Goal: Check status: Check status

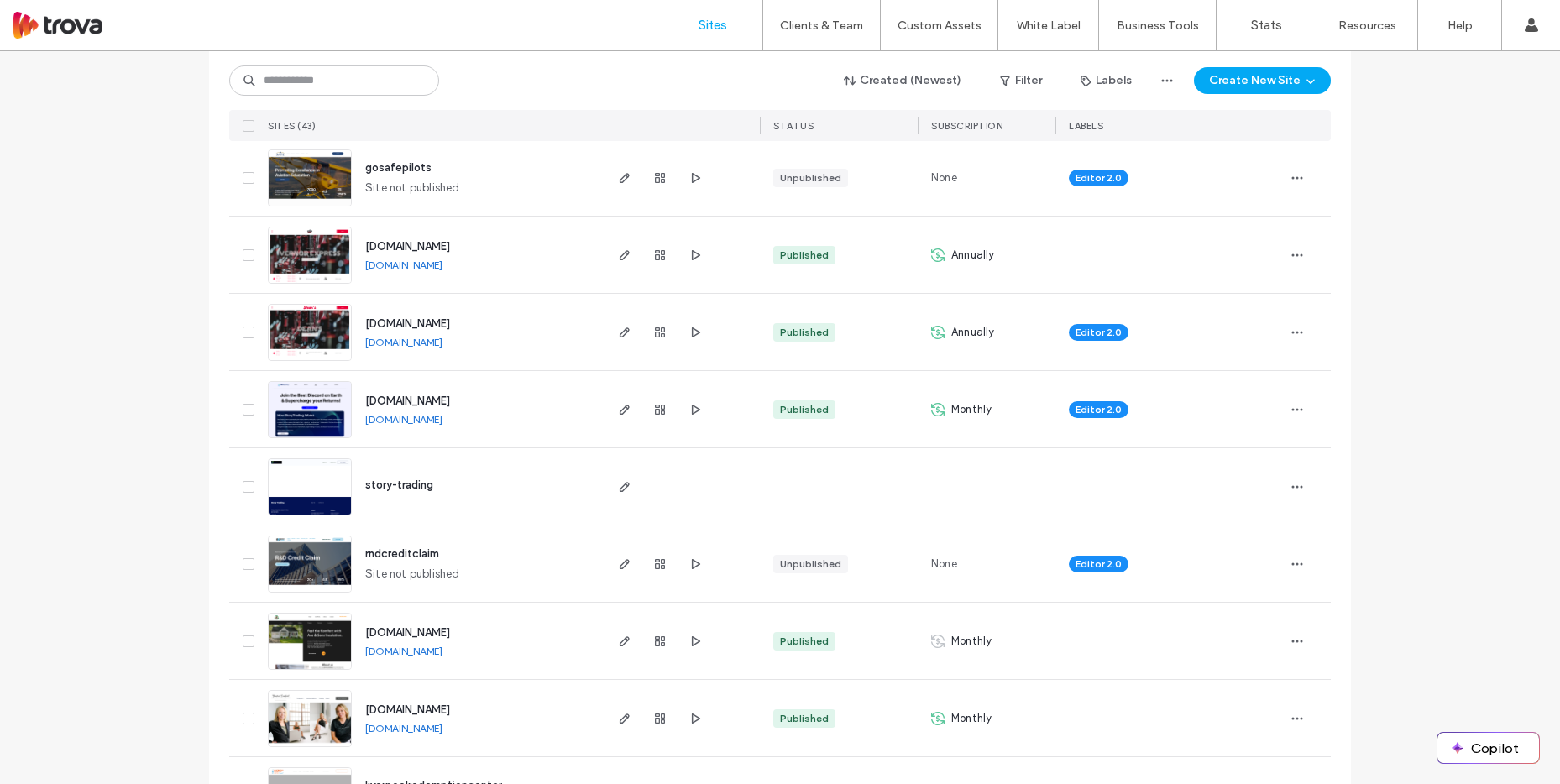
scroll to position [674, 0]
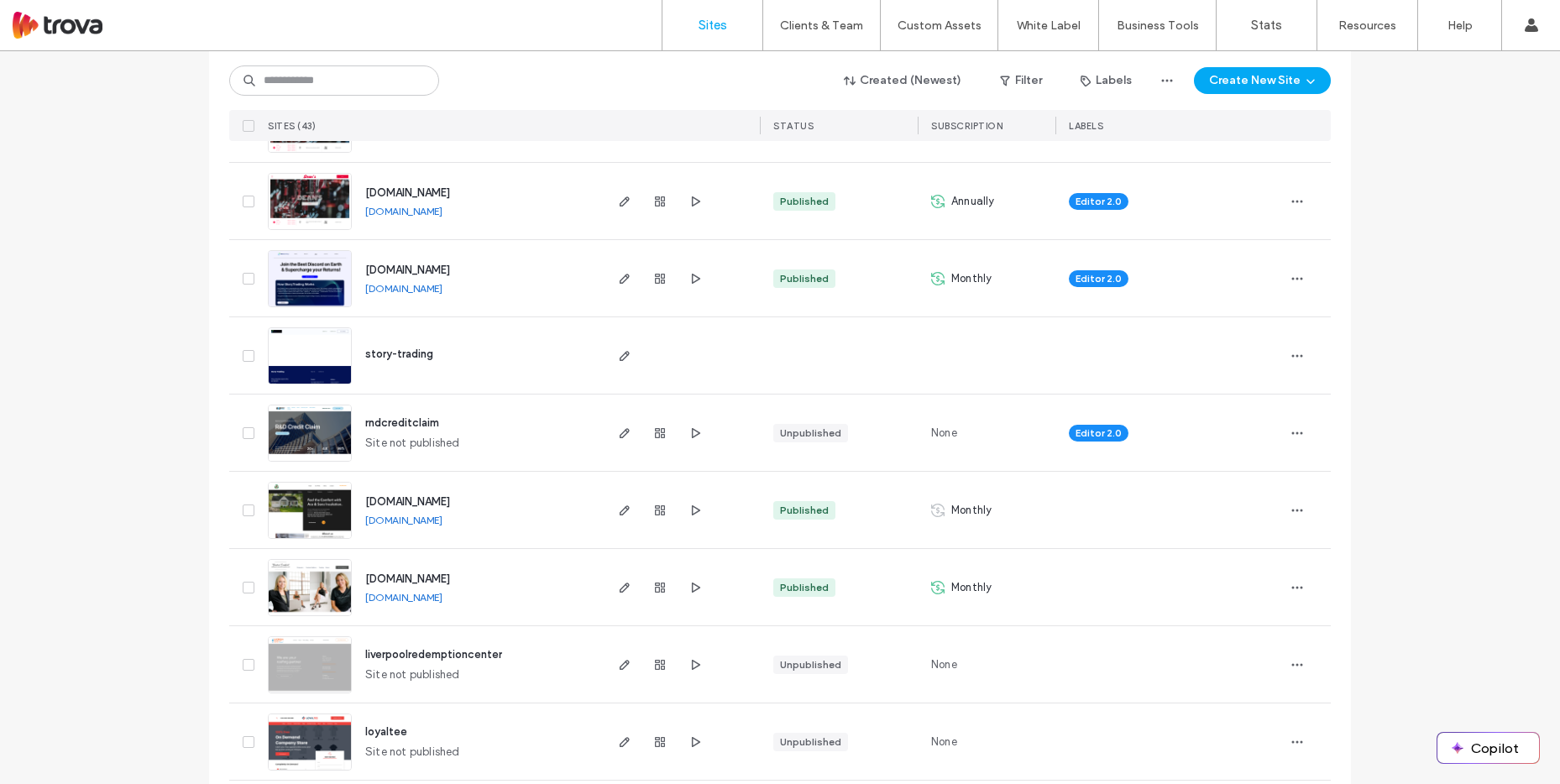
click at [943, 508] on div "Monthly" at bounding box center [961, 510] width 61 height 17
click at [964, 507] on span "Monthly" at bounding box center [971, 510] width 40 height 17
click at [417, 521] on link "[DOMAIN_NAME]" at bounding box center [404, 520] width 78 height 12
click at [653, 509] on icon "button" at bounding box center [659, 510] width 13 height 13
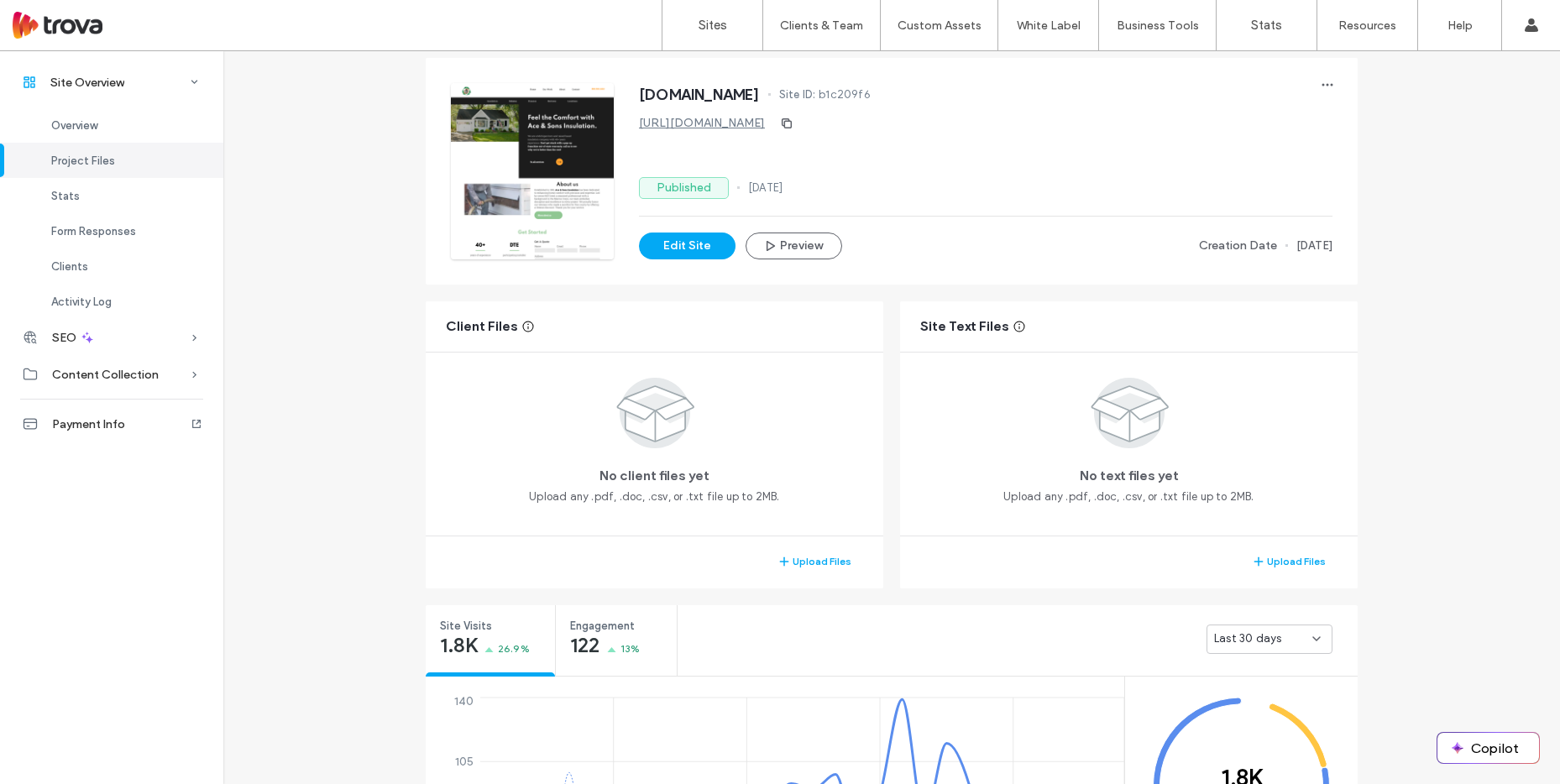
scroll to position [378, 0]
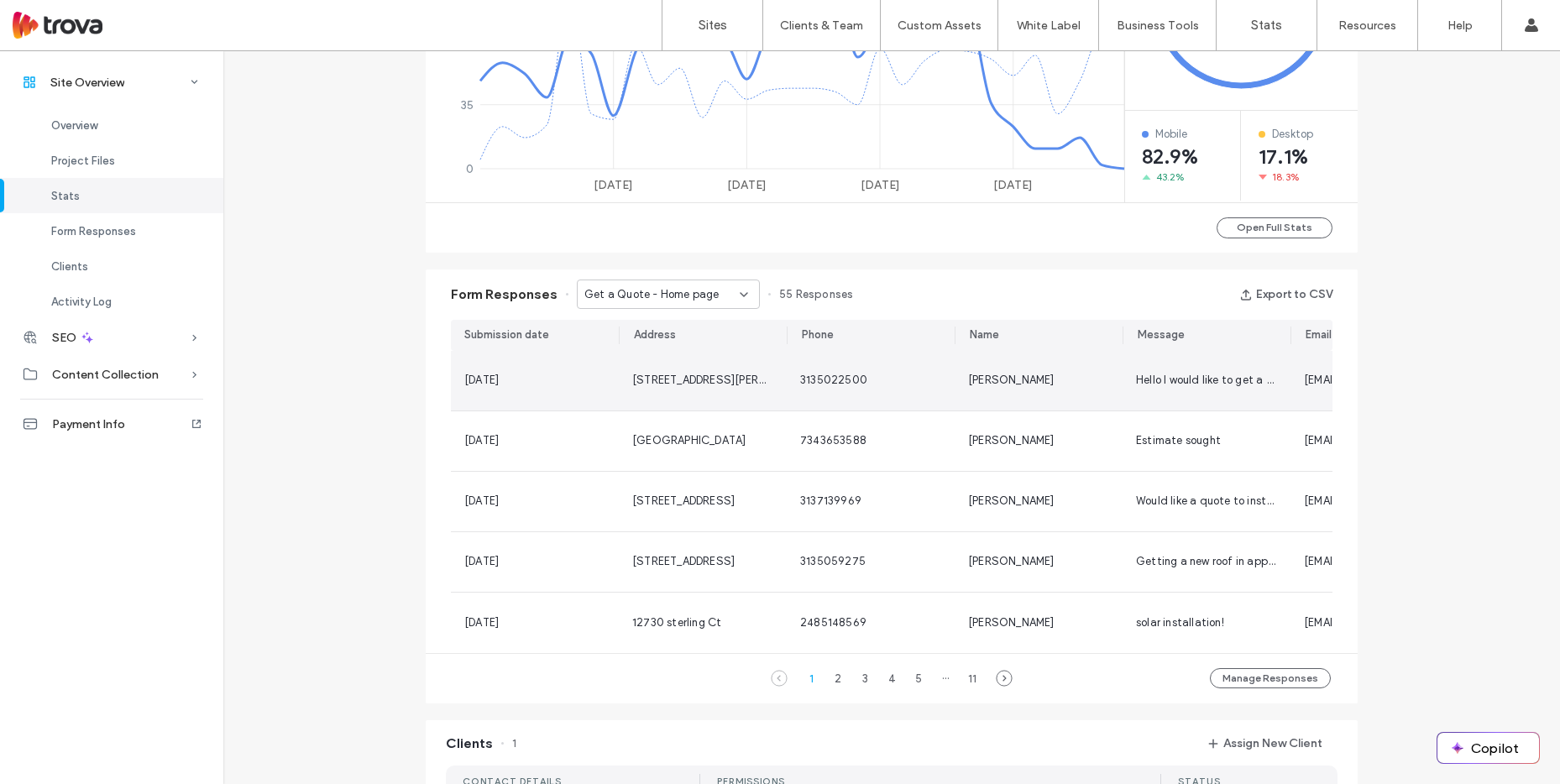
scroll to position [981, 0]
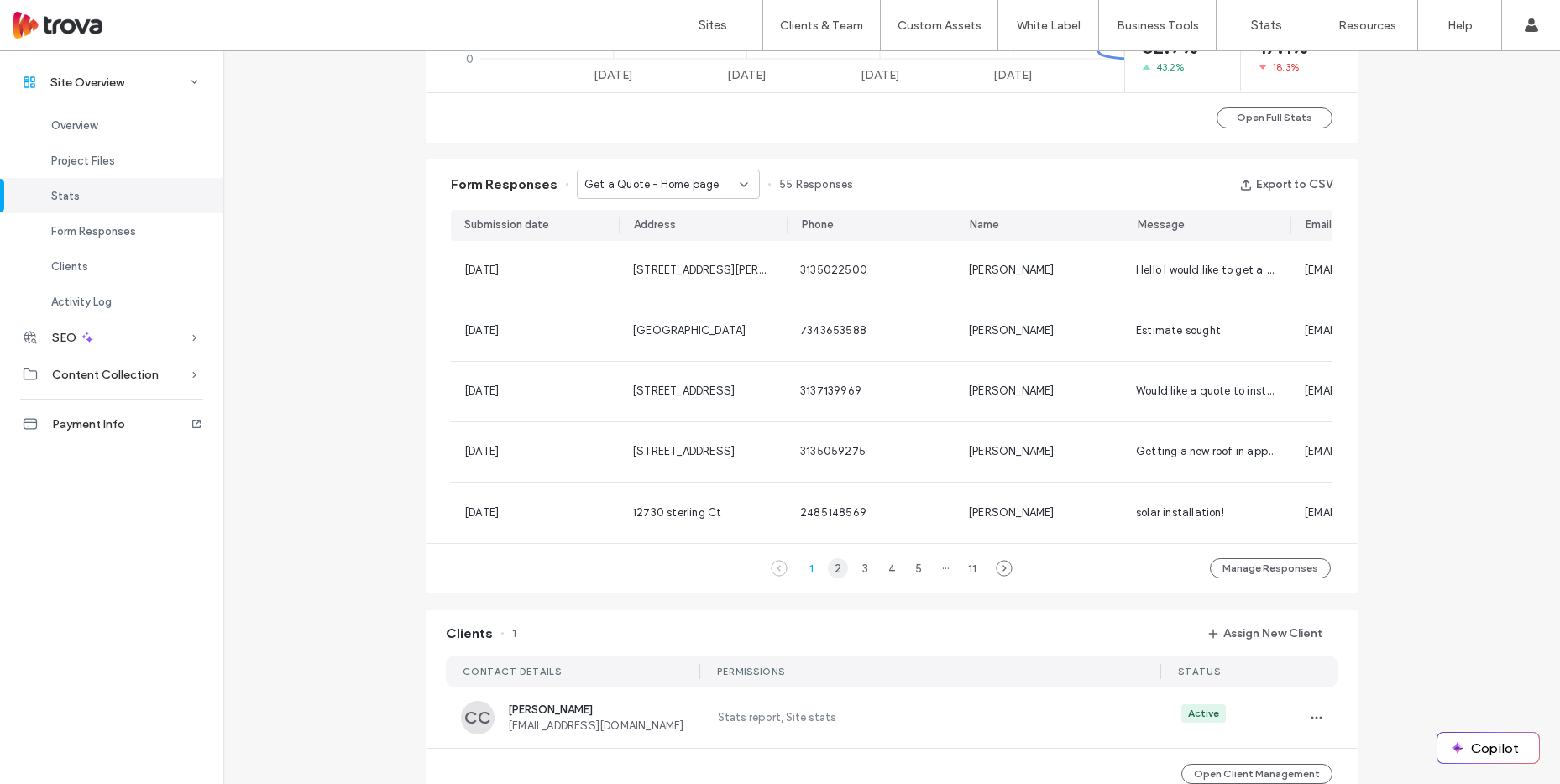
click at [833, 576] on div "2" at bounding box center [837, 568] width 20 height 20
click at [858, 576] on div "3" at bounding box center [864, 568] width 20 height 20
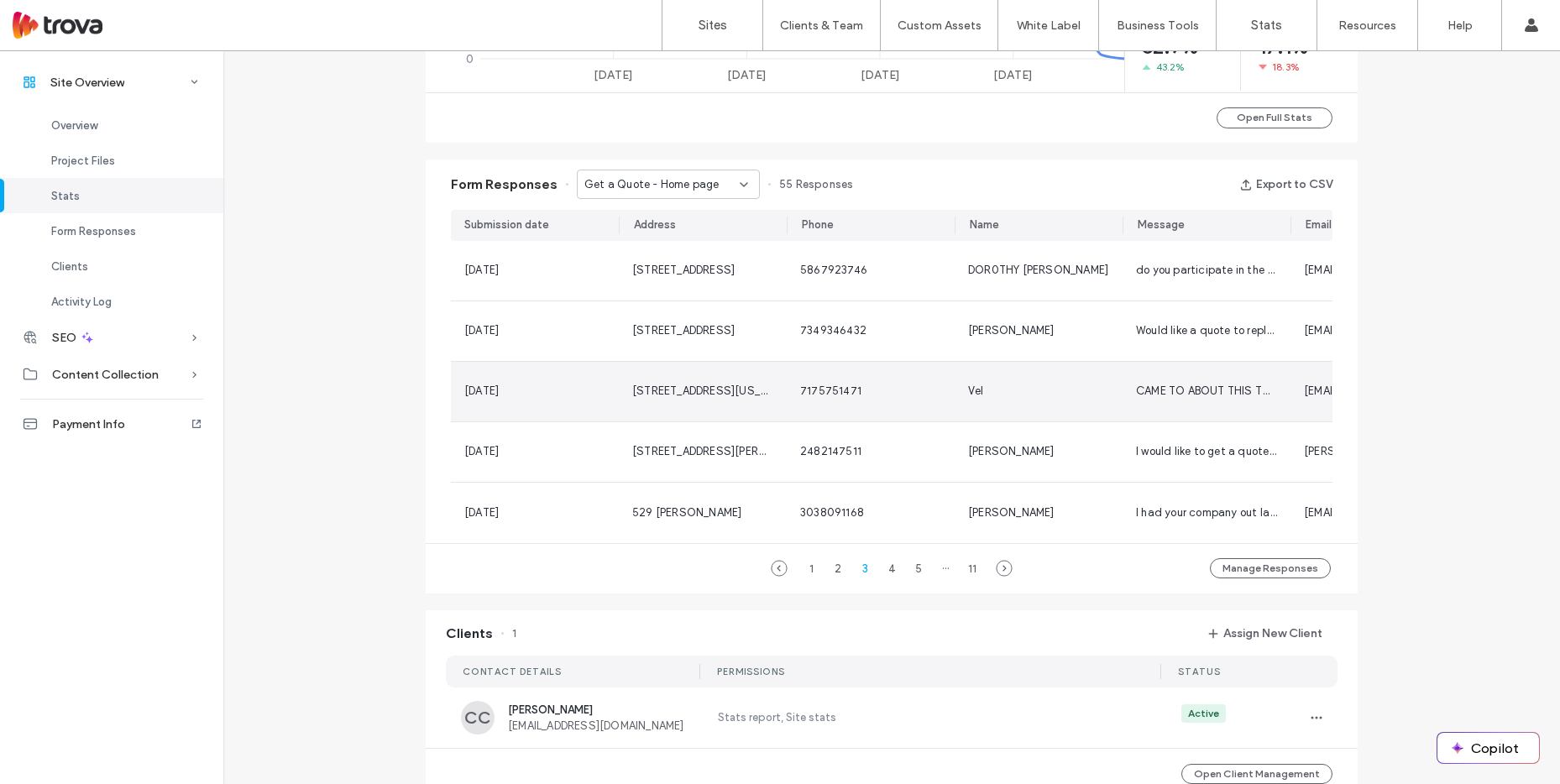
click at [1103, 391] on div "Vel" at bounding box center [1038, 391] width 167 height 60
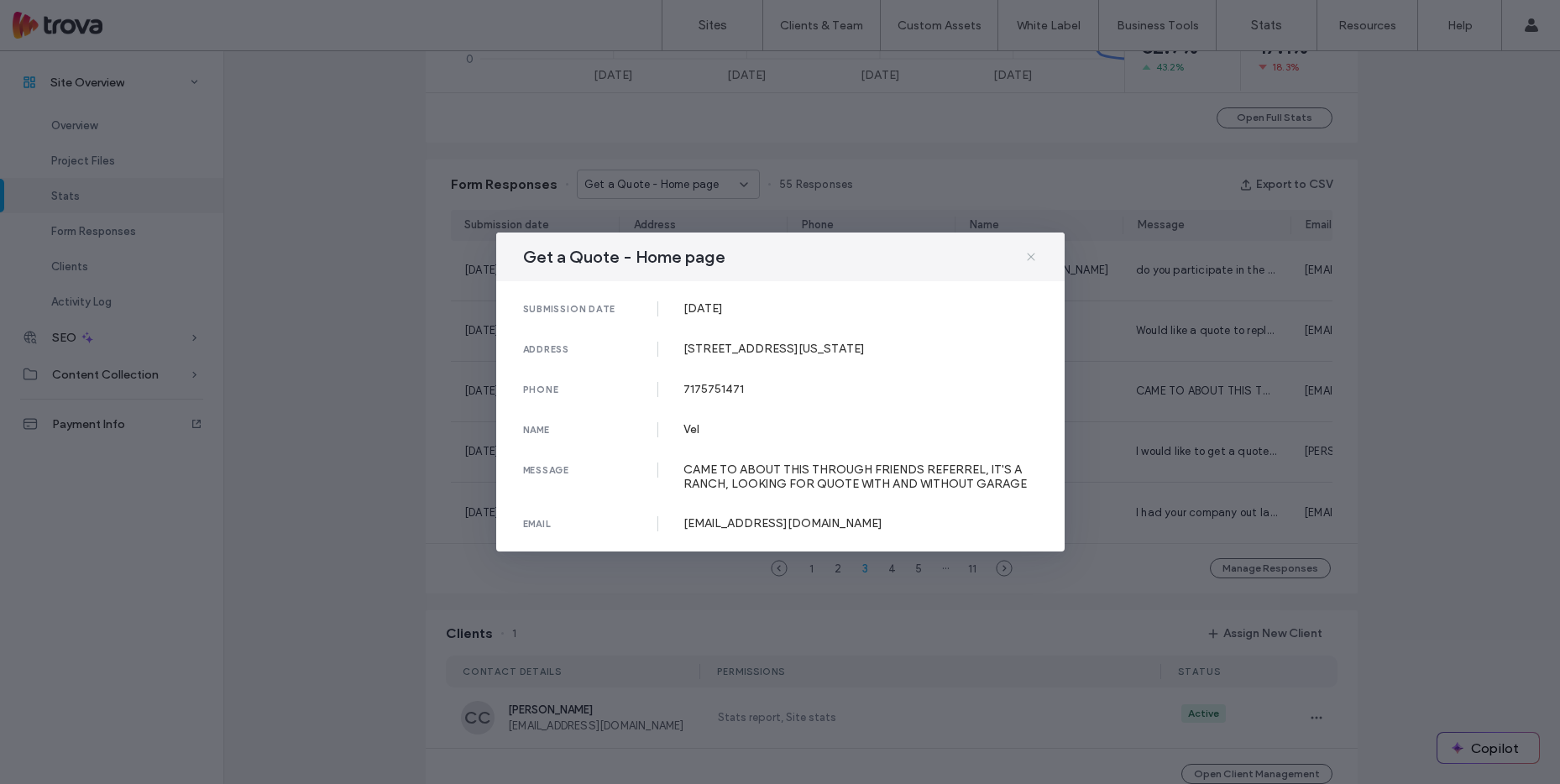
click at [1033, 255] on use at bounding box center [1030, 257] width 7 height 7
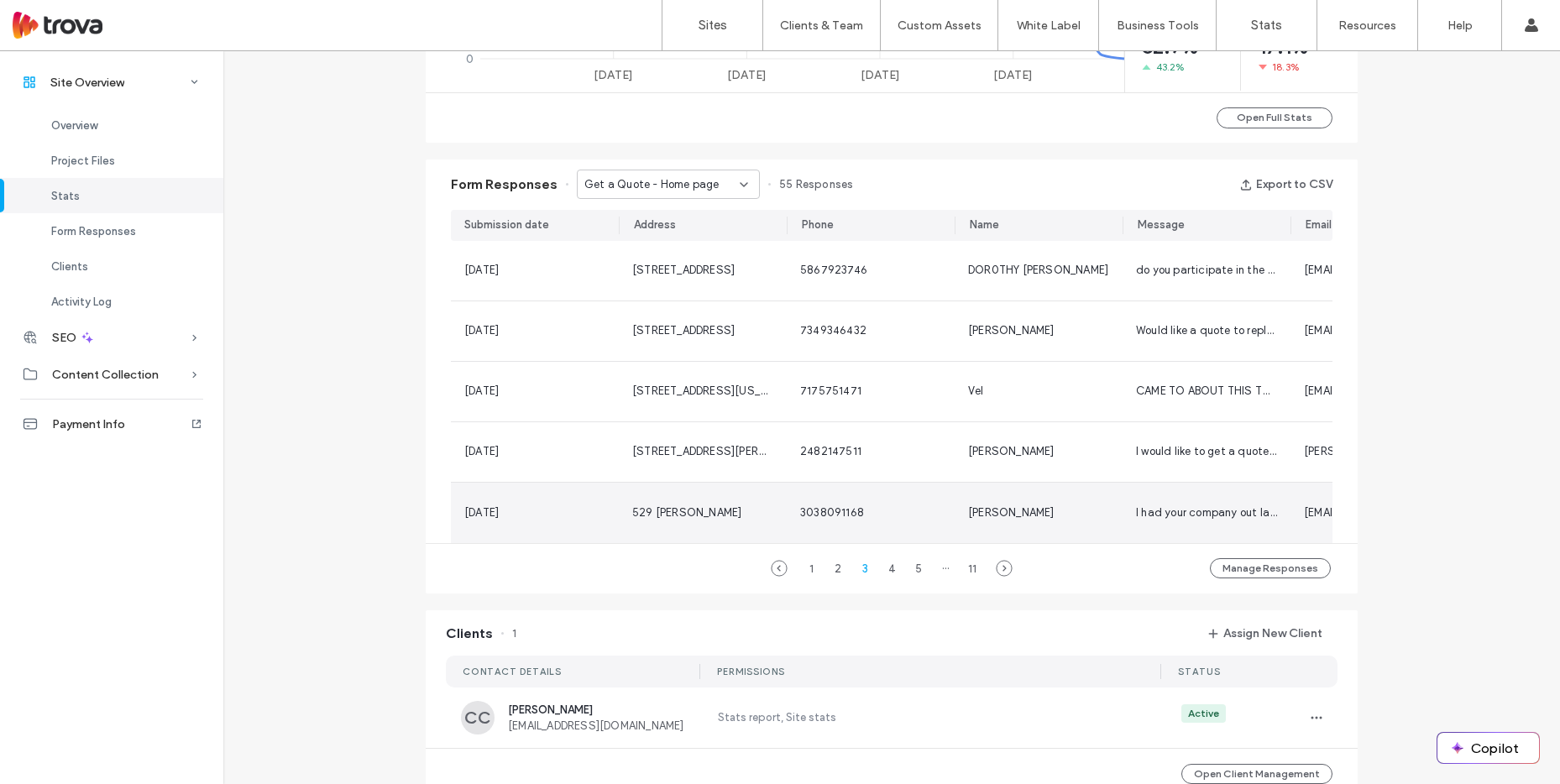
click at [1042, 507] on div "[PERSON_NAME]" at bounding box center [1038, 512] width 141 height 17
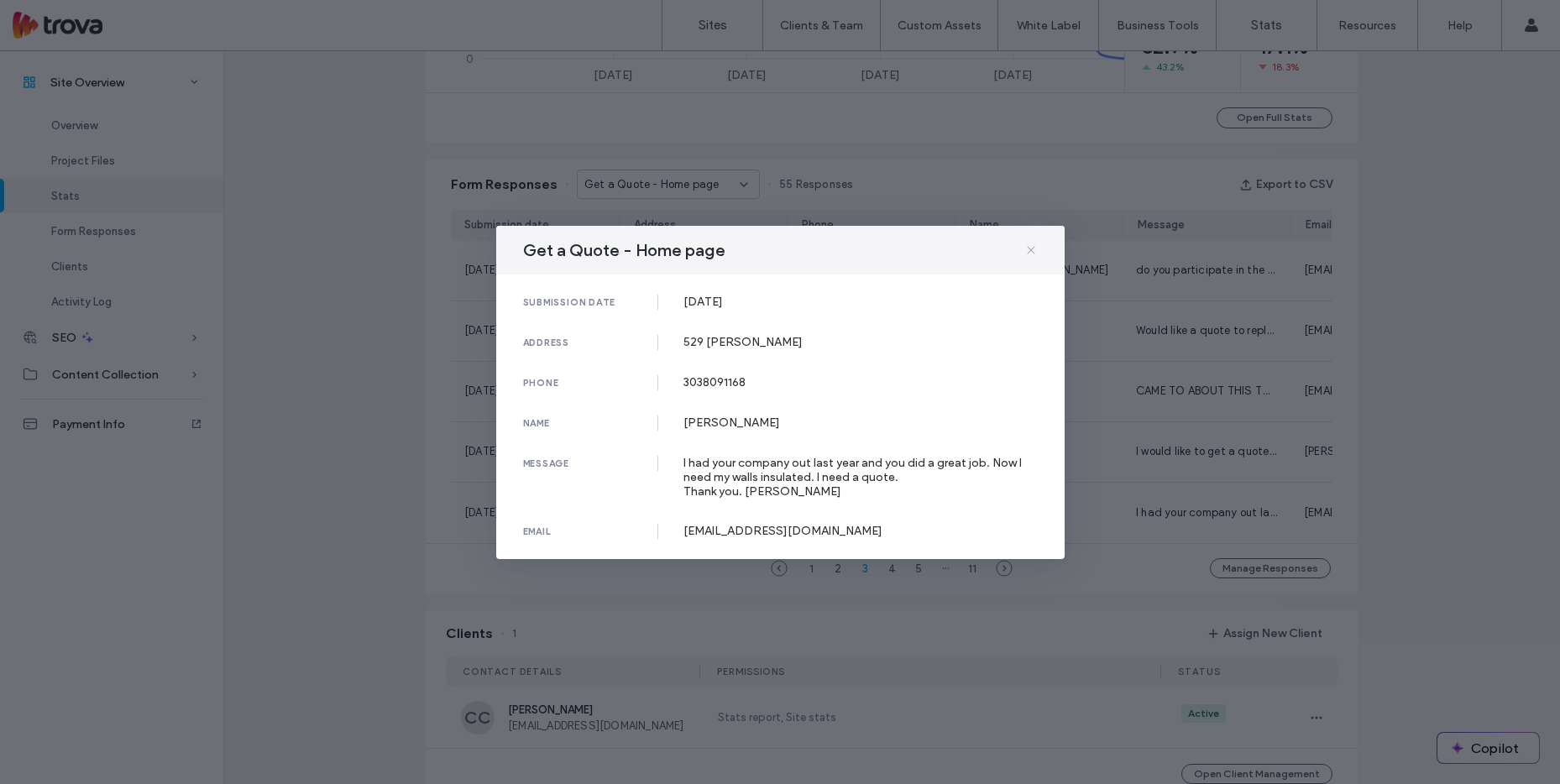
click at [1033, 251] on icon at bounding box center [1031, 249] width 13 height 13
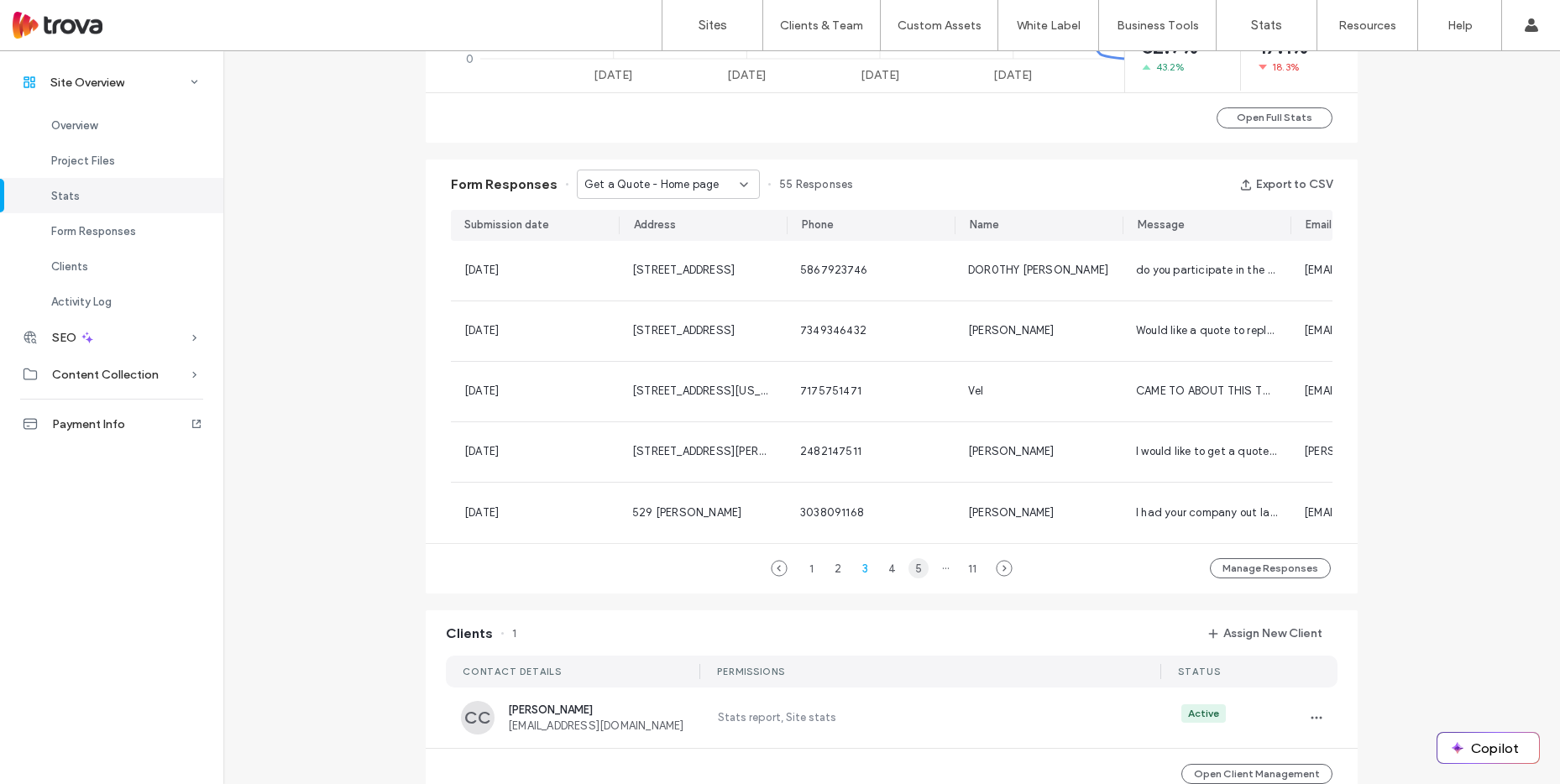
click at [909, 574] on div "5" at bounding box center [919, 568] width 20 height 20
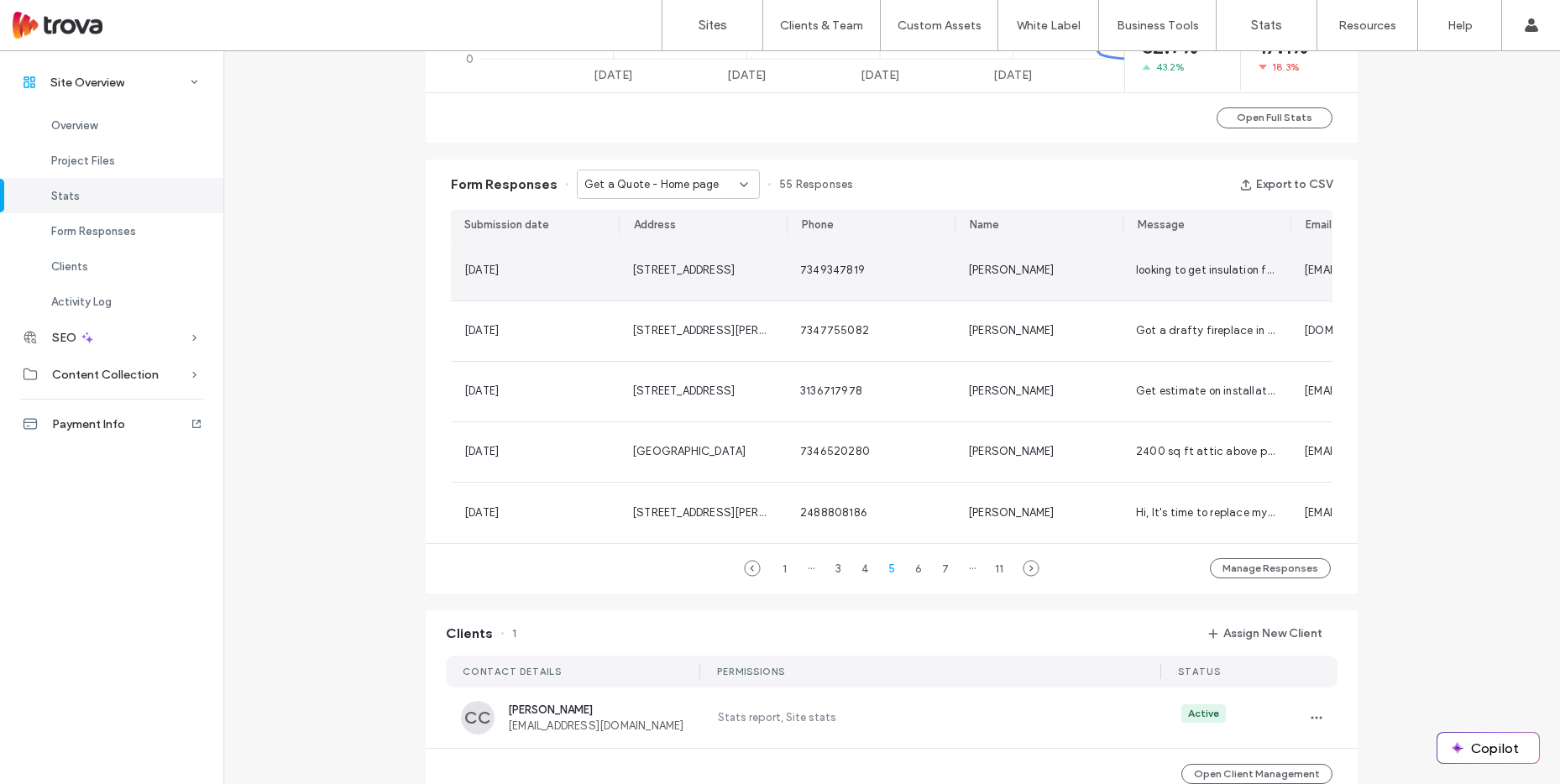
click at [1009, 273] on span "[PERSON_NAME]" at bounding box center [1010, 270] width 86 height 12
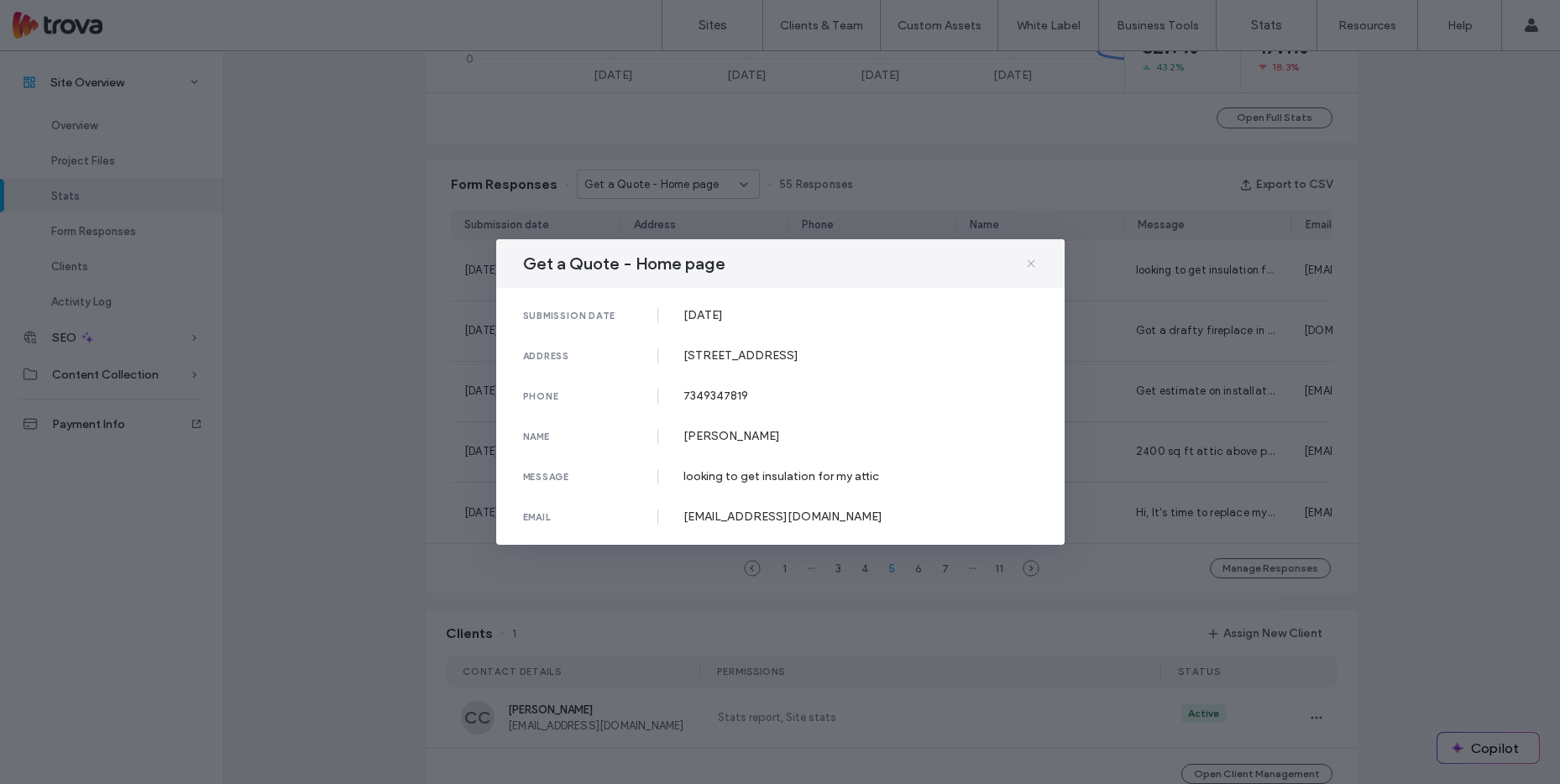
click at [1033, 260] on use at bounding box center [1030, 263] width 7 height 7
